Goal: Share content

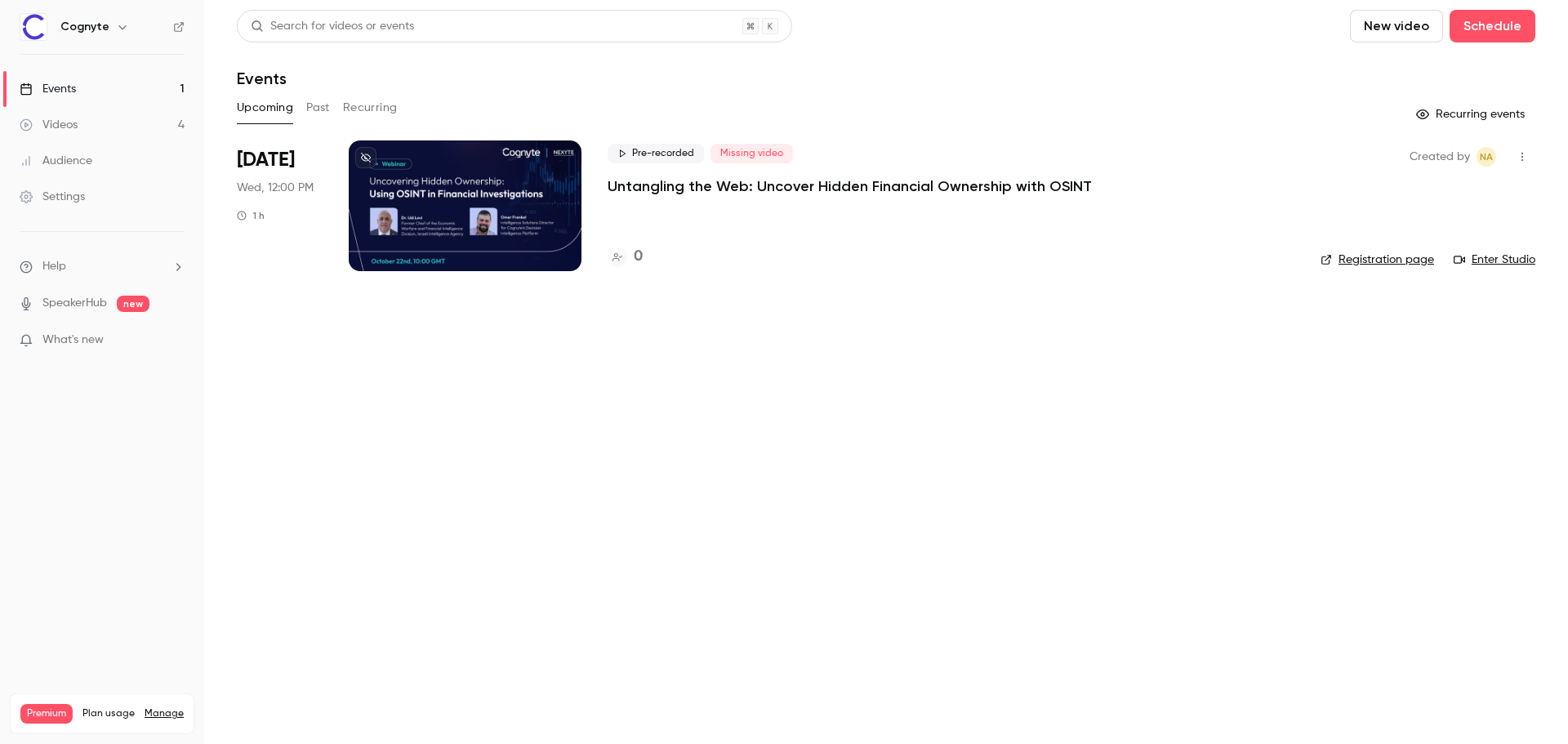
click at [732, 184] on p "Untangling the Web: Uncover Hidden Financial Ownership with OSINT" at bounding box center [849, 186] width 484 height 20
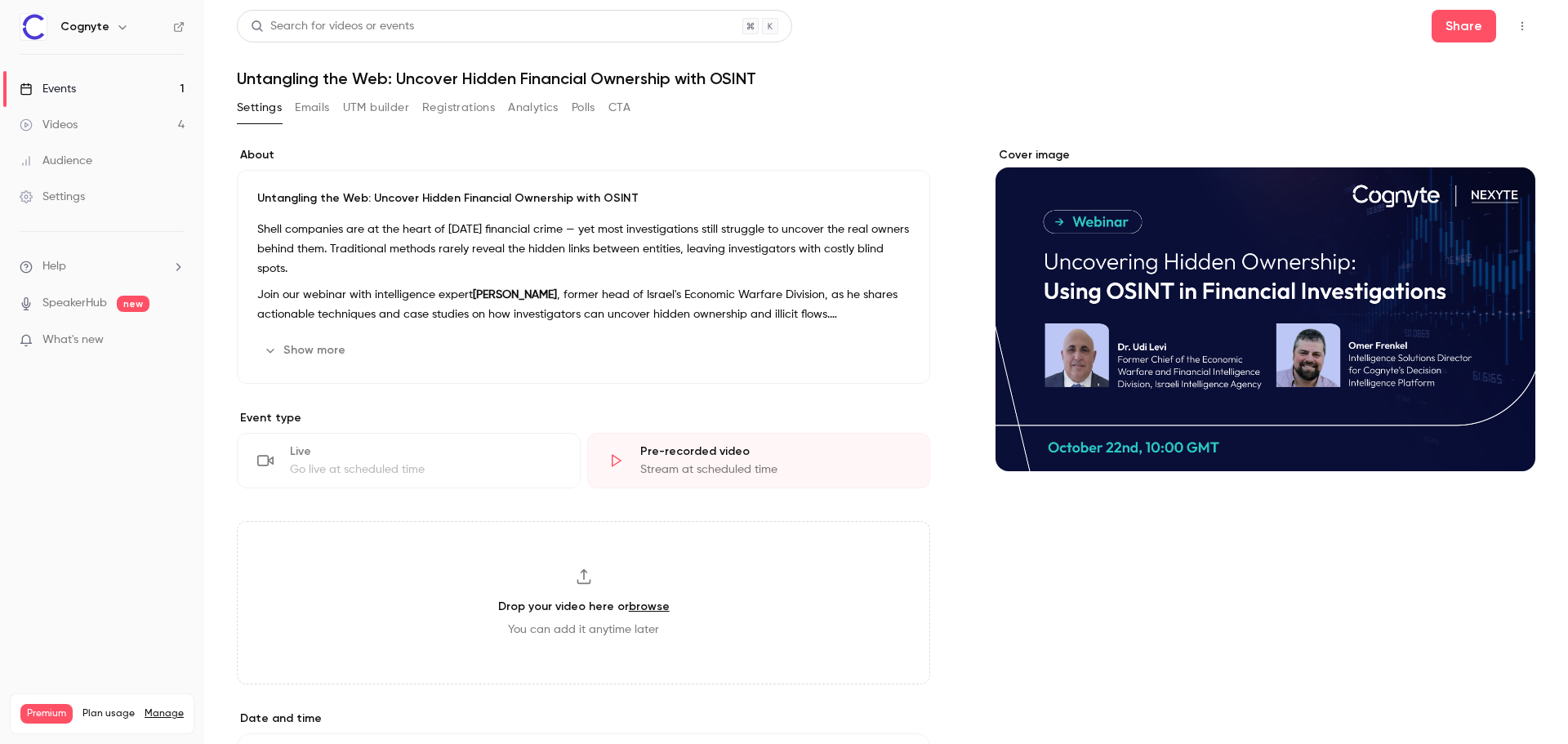
click at [622, 116] on button "CTA" at bounding box center [619, 108] width 22 height 27
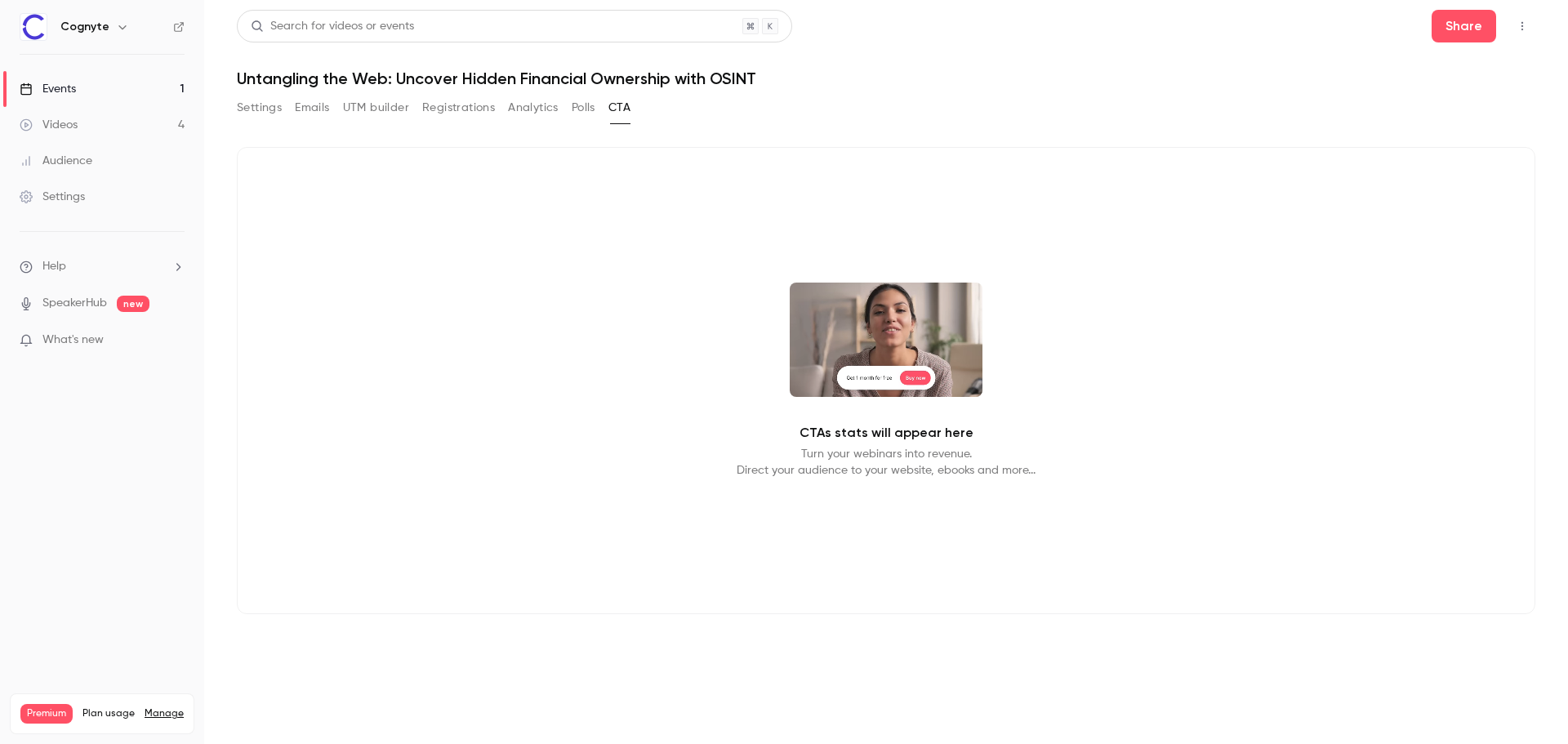
click at [263, 111] on button "Settings" at bounding box center [259, 108] width 45 height 27
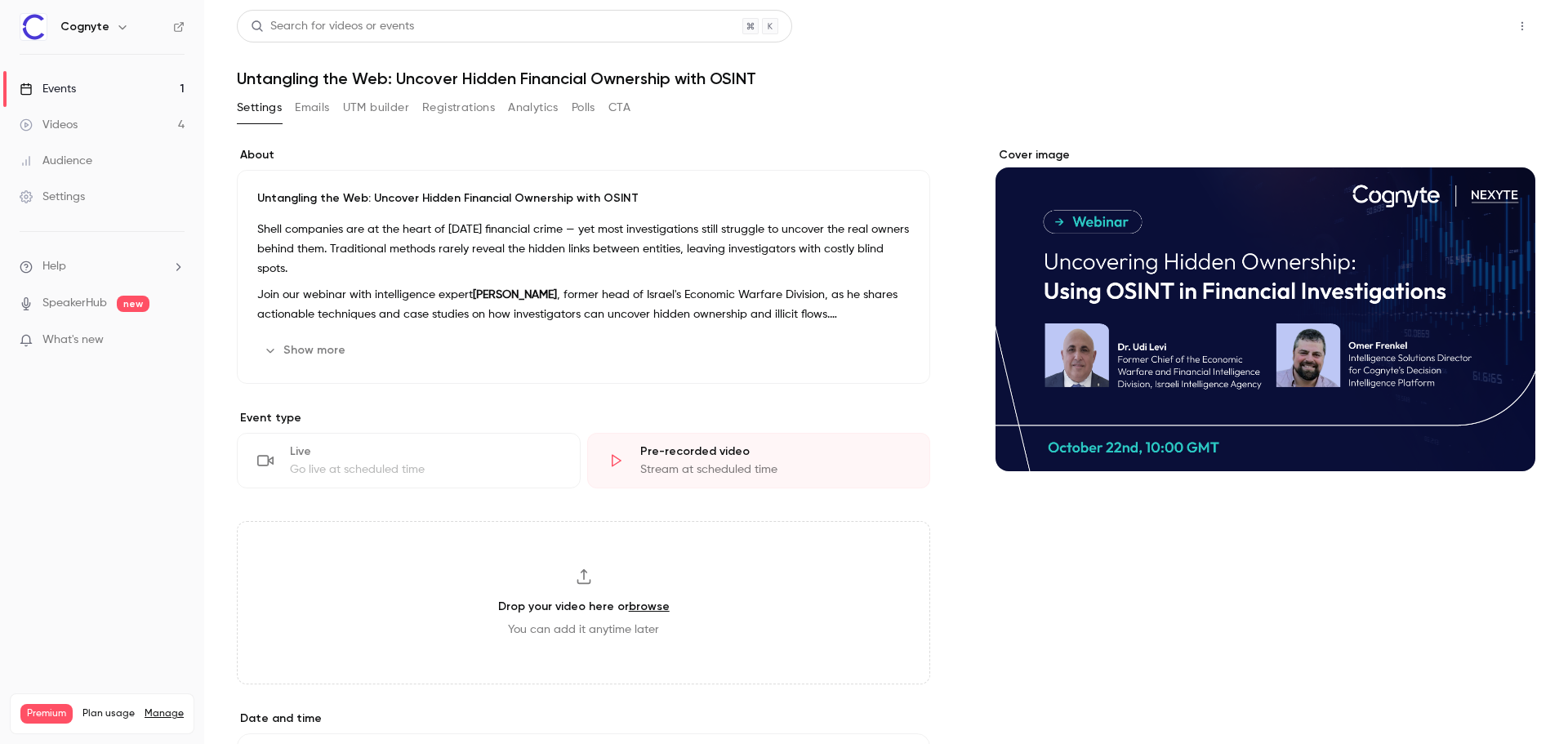
click at [1466, 19] on button "Share" at bounding box center [1465, 26] width 65 height 32
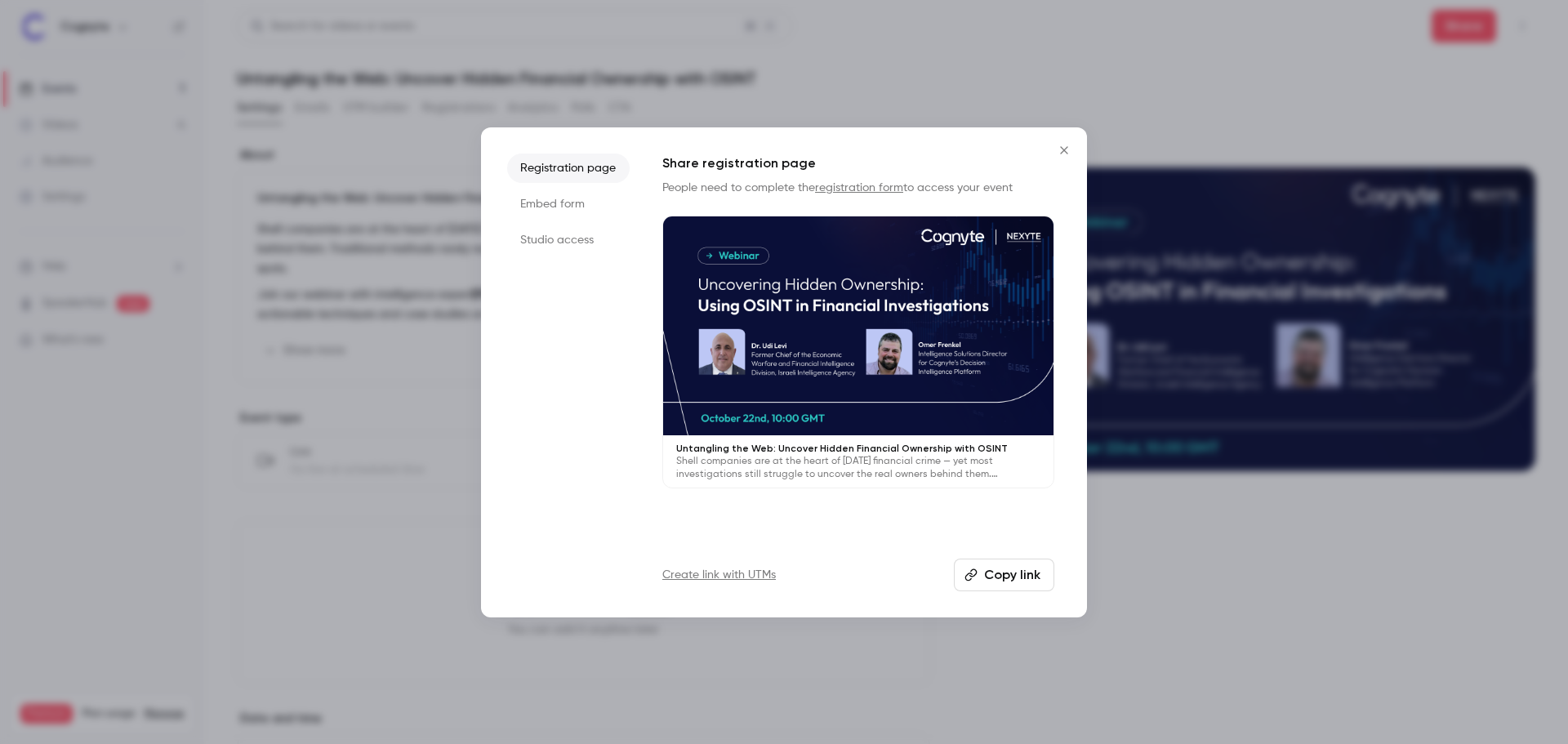
click at [976, 565] on button "Copy link" at bounding box center [1004, 575] width 101 height 32
